Goal: Transaction & Acquisition: Obtain resource

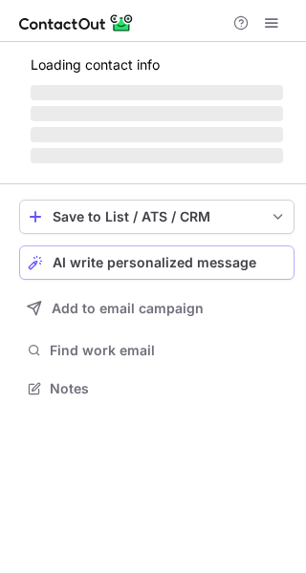
scroll to position [386, 306]
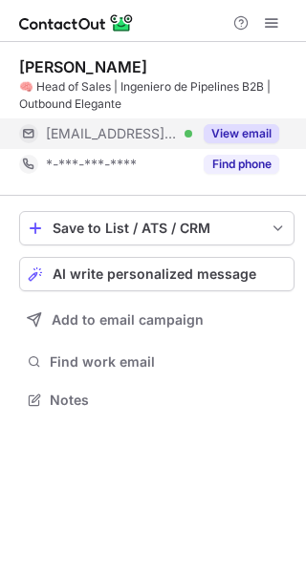
click at [234, 131] on button "View email" at bounding box center [240, 133] width 75 height 19
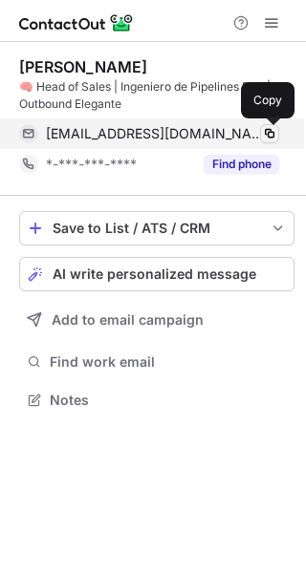
click at [273, 138] on span at bounding box center [269, 133] width 15 height 15
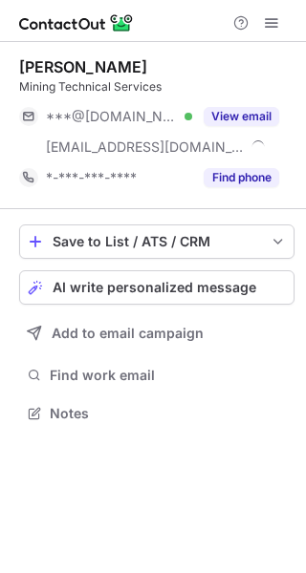
scroll to position [399, 306]
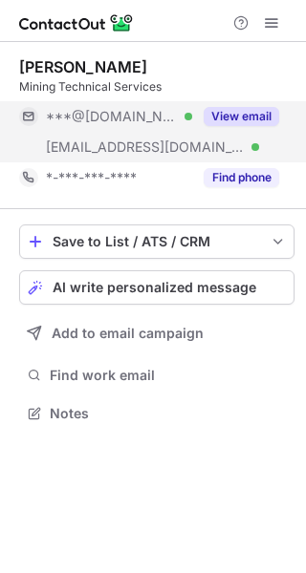
click at [263, 106] on div "View email" at bounding box center [235, 116] width 87 height 31
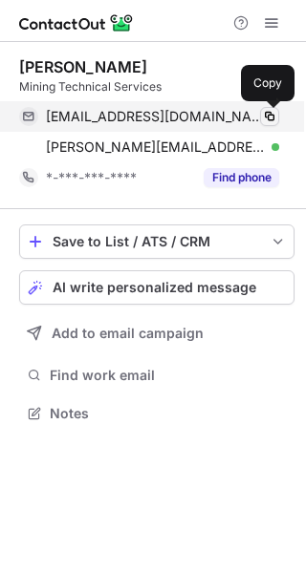
click at [274, 111] on span at bounding box center [269, 116] width 15 height 15
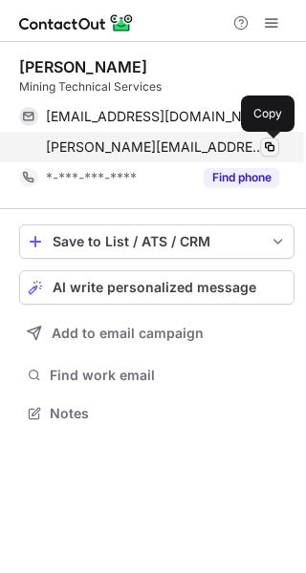
click at [272, 143] on span at bounding box center [269, 146] width 15 height 15
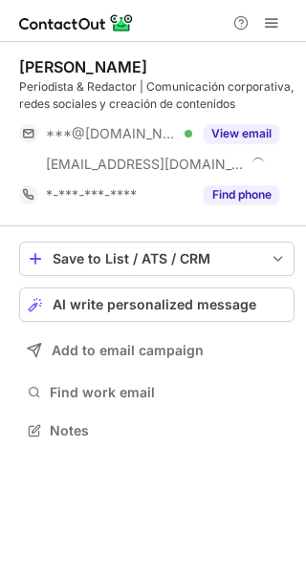
scroll to position [417, 306]
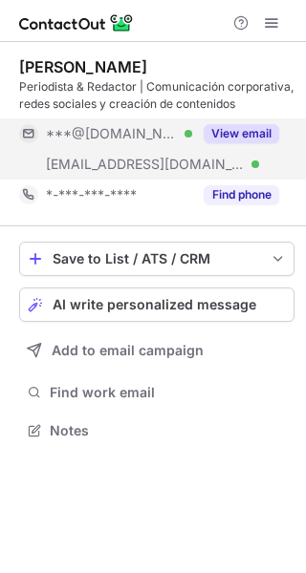
click at [257, 135] on button "View email" at bounding box center [240, 133] width 75 height 19
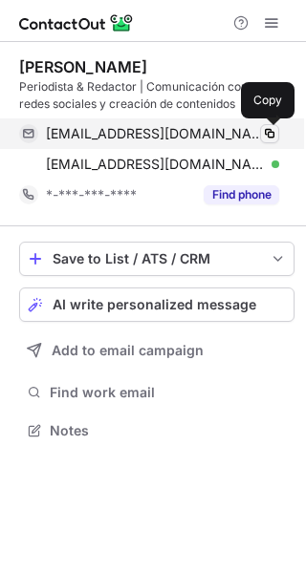
click at [274, 140] on span at bounding box center [269, 133] width 15 height 15
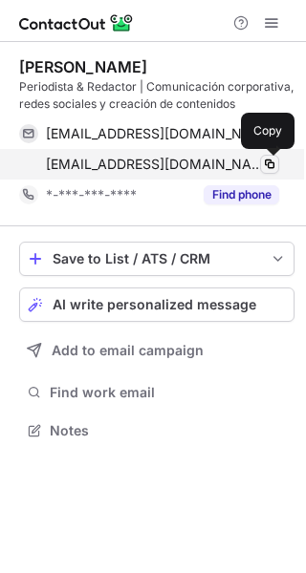
click at [276, 161] on span at bounding box center [269, 164] width 15 height 15
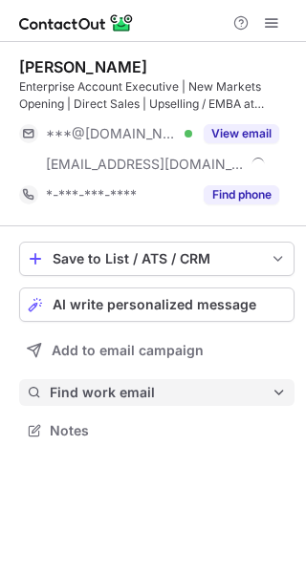
scroll to position [417, 306]
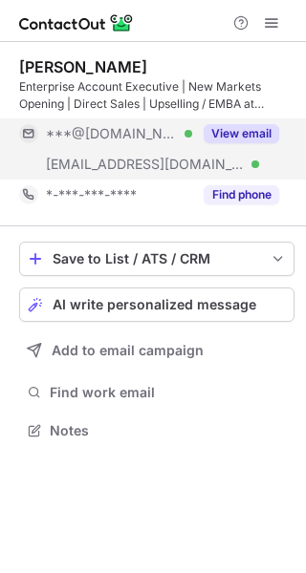
click at [238, 131] on button "View email" at bounding box center [240, 133] width 75 height 19
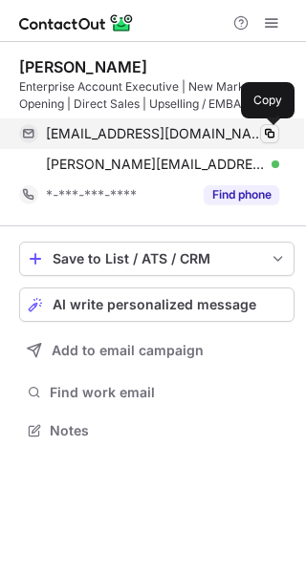
click at [270, 137] on span at bounding box center [269, 133] width 15 height 15
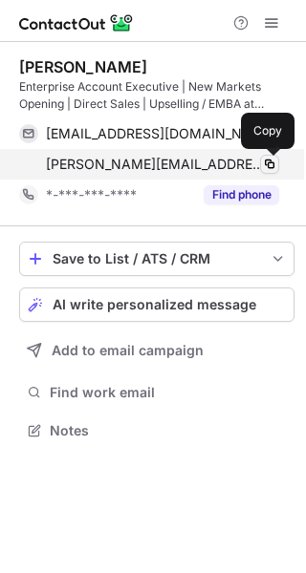
click at [268, 160] on span at bounding box center [269, 164] width 15 height 15
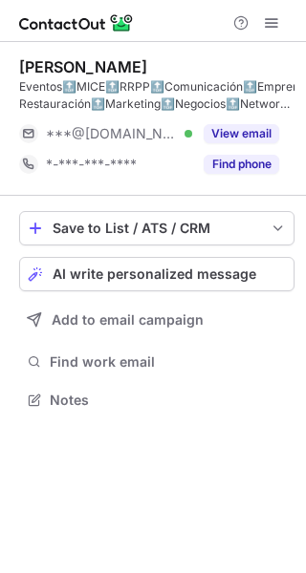
scroll to position [386, 306]
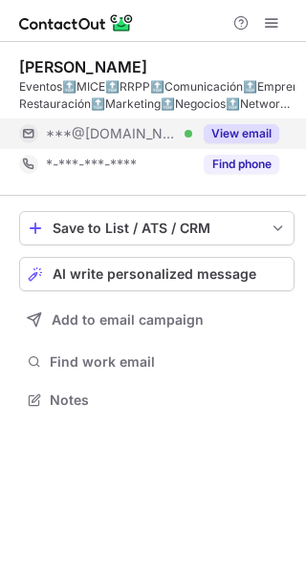
click at [219, 135] on button "View email" at bounding box center [240, 133] width 75 height 19
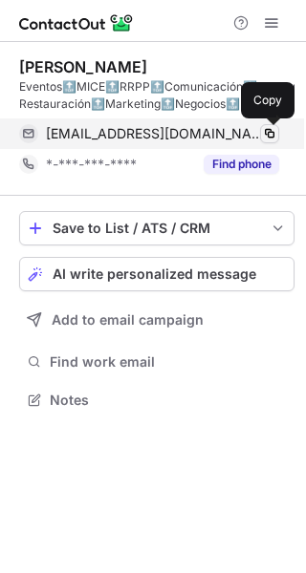
click at [274, 129] on span at bounding box center [269, 133] width 15 height 15
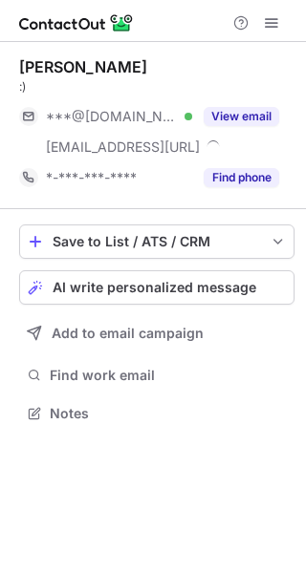
scroll to position [399, 306]
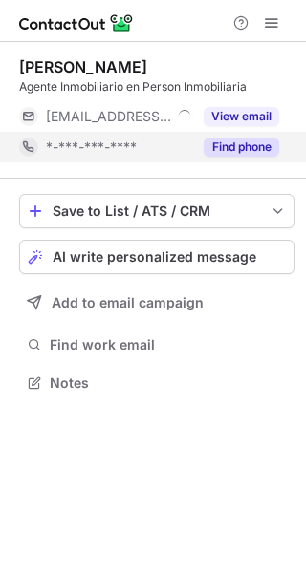
scroll to position [9, 10]
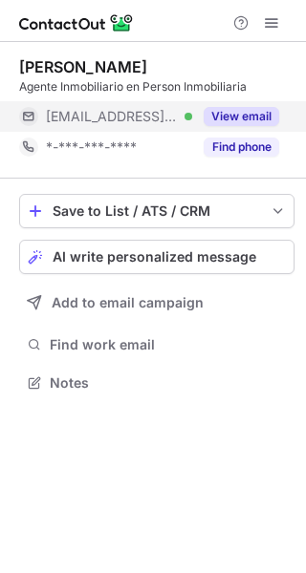
click at [245, 113] on button "View email" at bounding box center [240, 116] width 75 height 19
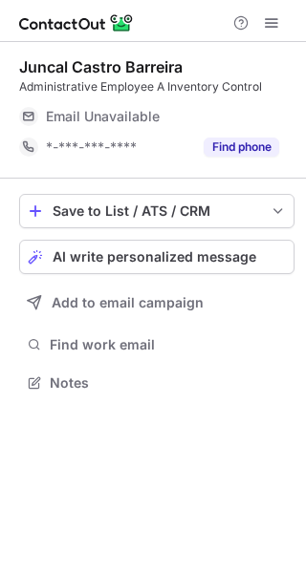
scroll to position [9, 10]
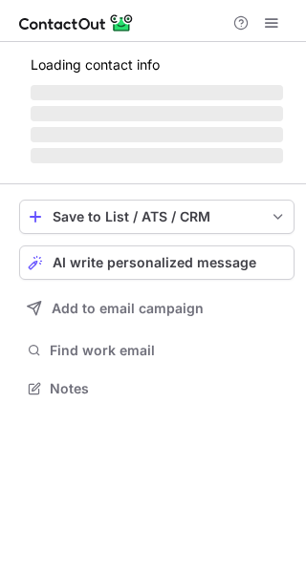
scroll to position [9, 10]
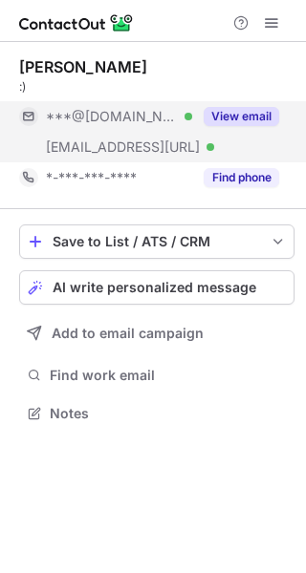
click at [237, 120] on button "View email" at bounding box center [240, 116] width 75 height 19
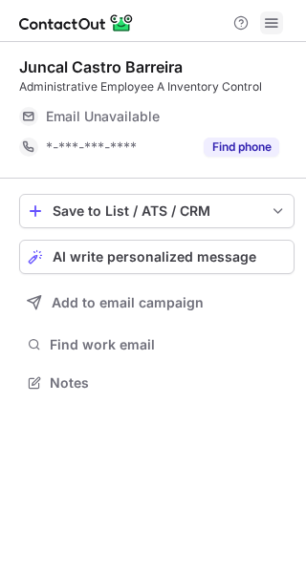
scroll to position [9, 10]
click at [276, 15] on span at bounding box center [271, 22] width 15 height 15
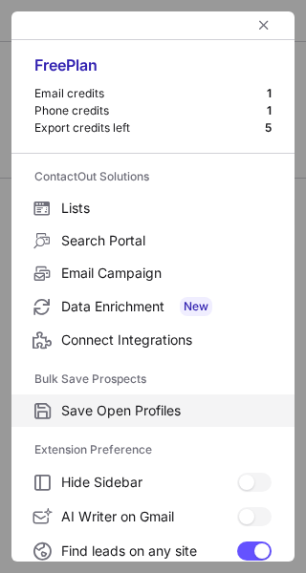
scroll to position [222, 0]
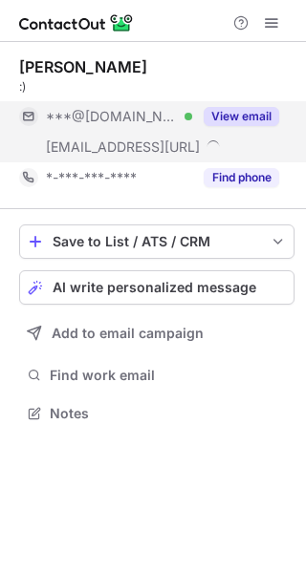
scroll to position [399, 306]
click at [233, 115] on button "View email" at bounding box center [240, 116] width 75 height 19
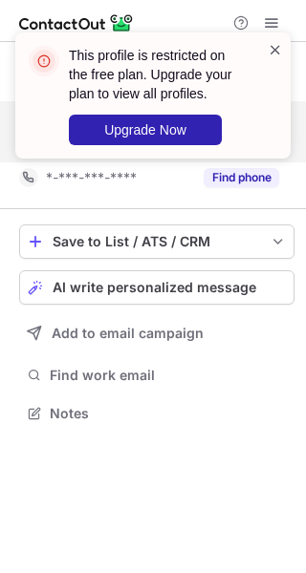
click at [270, 48] on span at bounding box center [274, 49] width 15 height 19
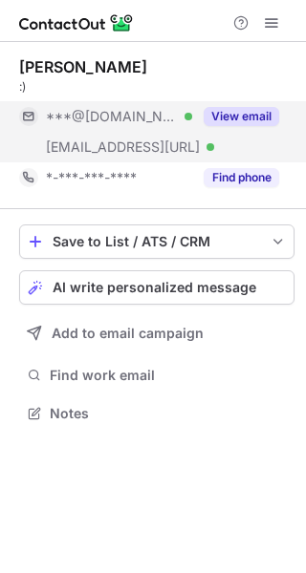
click at [278, 18] on div "This profile is restricted on the free plan. Upgrade your plan to view all prof…" at bounding box center [153, 103] width 306 height 180
click at [278, 18] on span at bounding box center [271, 22] width 15 height 15
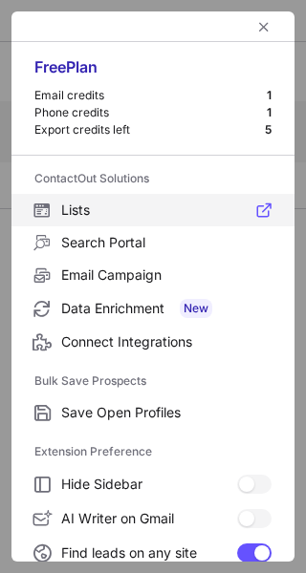
scroll to position [222, 0]
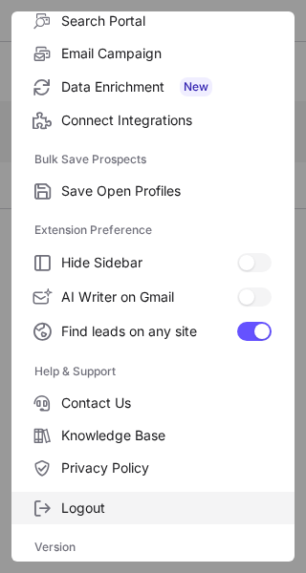
click at [97, 507] on span "Logout" at bounding box center [166, 508] width 210 height 17
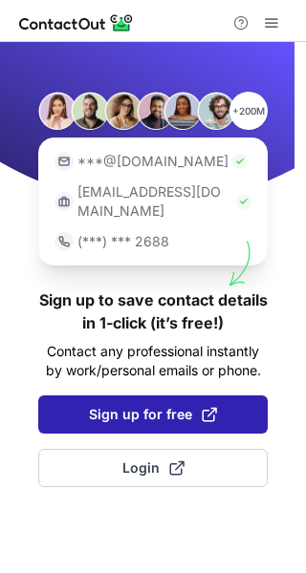
click at [152, 405] on span "Sign up for free" at bounding box center [153, 414] width 128 height 19
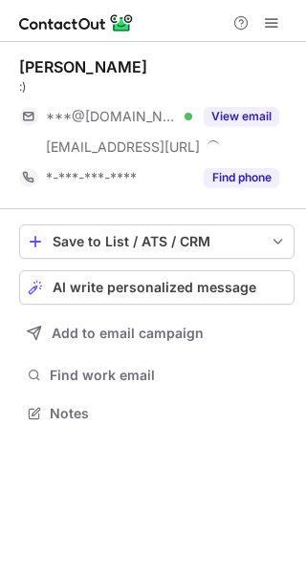
scroll to position [399, 306]
click at [250, 110] on button "View email" at bounding box center [240, 116] width 75 height 19
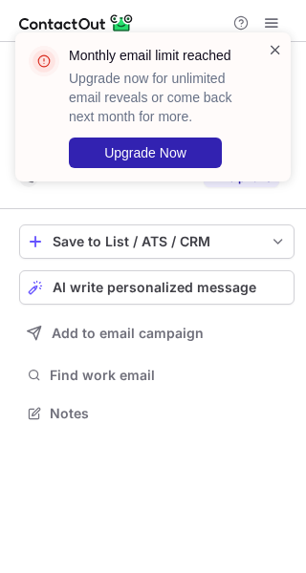
click at [272, 53] on span at bounding box center [274, 49] width 15 height 19
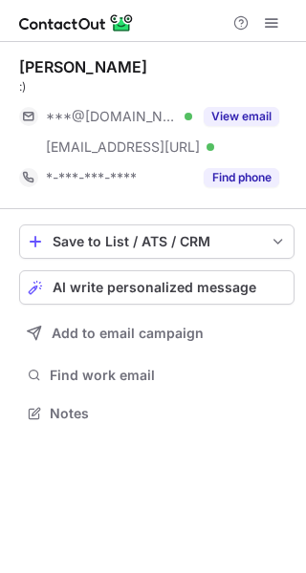
click at [272, 20] on div "Monthly email limit reached Upgrade now for unlimited email reveals or come bac…" at bounding box center [153, 114] width 306 height 203
click at [272, 26] on span at bounding box center [271, 22] width 15 height 15
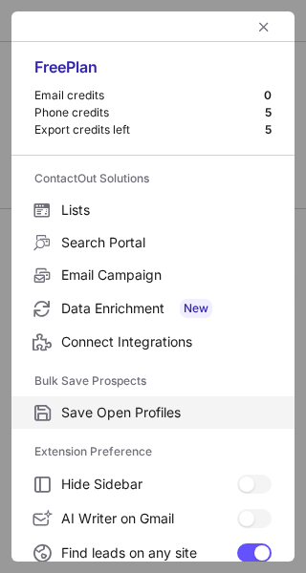
scroll to position [222, 0]
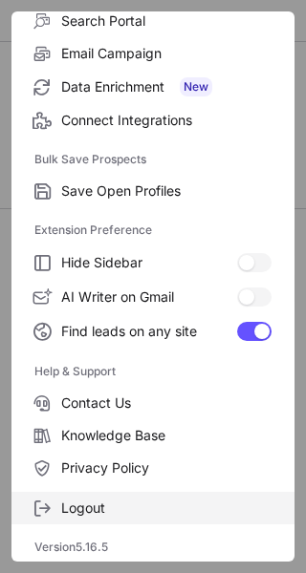
click at [99, 503] on span "Logout" at bounding box center [166, 508] width 210 height 17
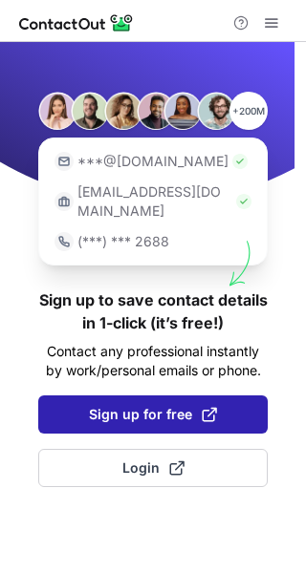
click at [152, 405] on span "Sign up for free" at bounding box center [153, 414] width 128 height 19
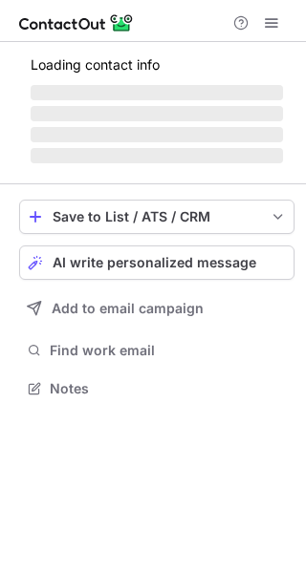
scroll to position [399, 306]
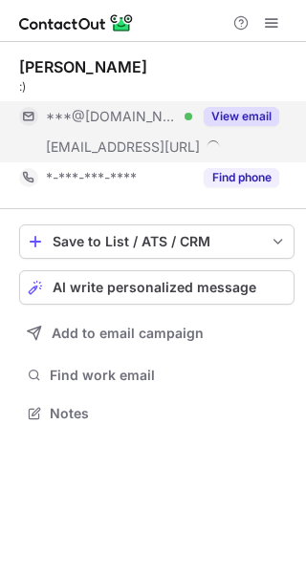
click at [247, 124] on button "View email" at bounding box center [240, 116] width 75 height 19
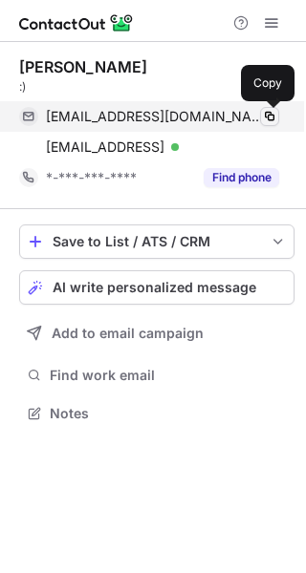
click at [274, 121] on span at bounding box center [269, 116] width 15 height 15
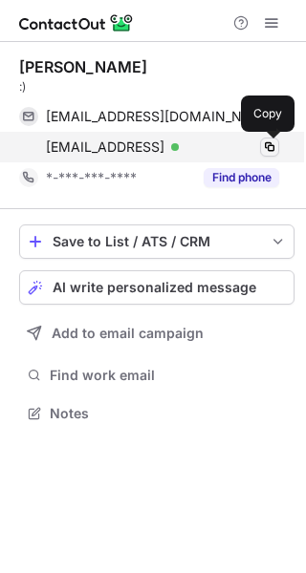
click at [276, 148] on span at bounding box center [269, 146] width 15 height 15
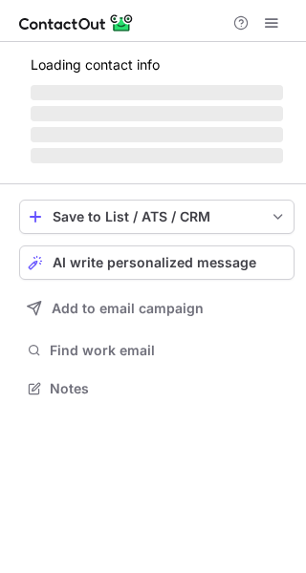
scroll to position [386, 306]
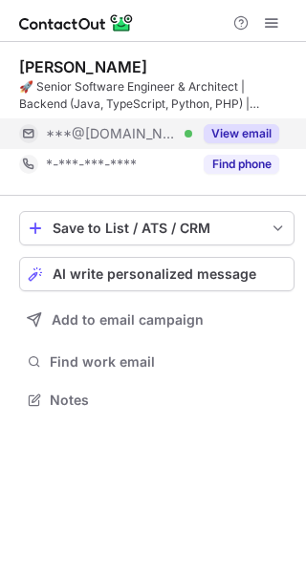
click at [228, 133] on button "View email" at bounding box center [240, 133] width 75 height 19
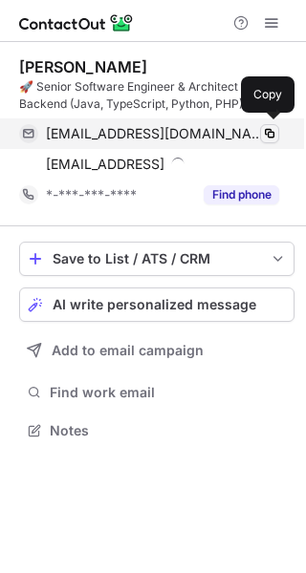
scroll to position [417, 306]
click at [268, 130] on span at bounding box center [269, 133] width 15 height 15
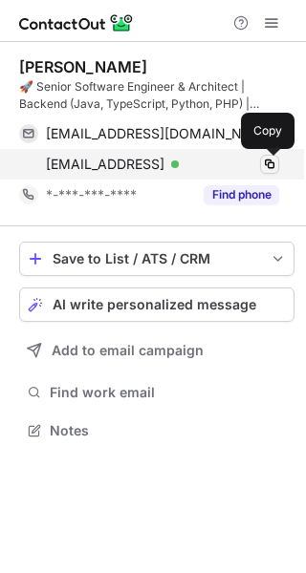
click at [265, 167] on span at bounding box center [269, 164] width 15 height 15
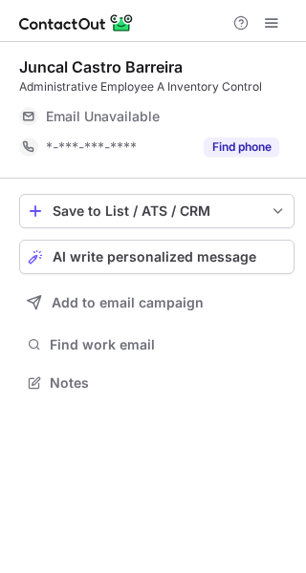
scroll to position [9, 10]
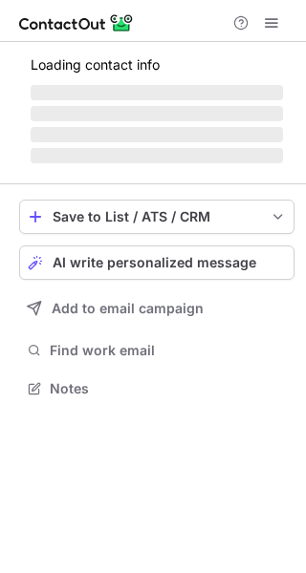
scroll to position [9, 10]
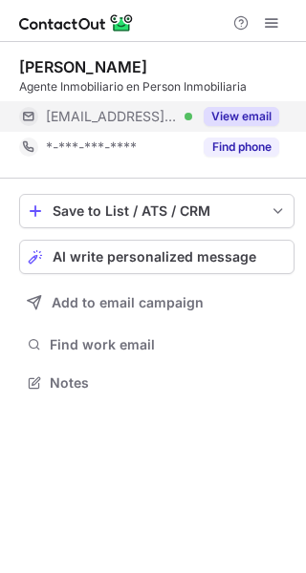
click at [255, 107] on button "View email" at bounding box center [240, 116] width 75 height 19
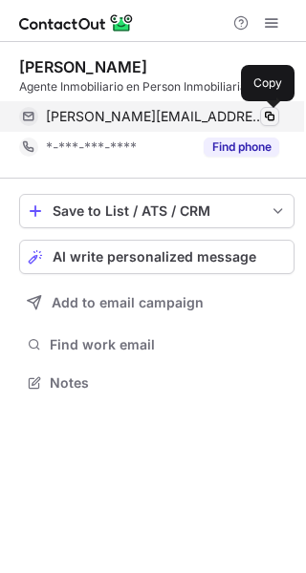
click at [276, 111] on span at bounding box center [269, 116] width 15 height 15
